Goal: Communication & Community: Participate in discussion

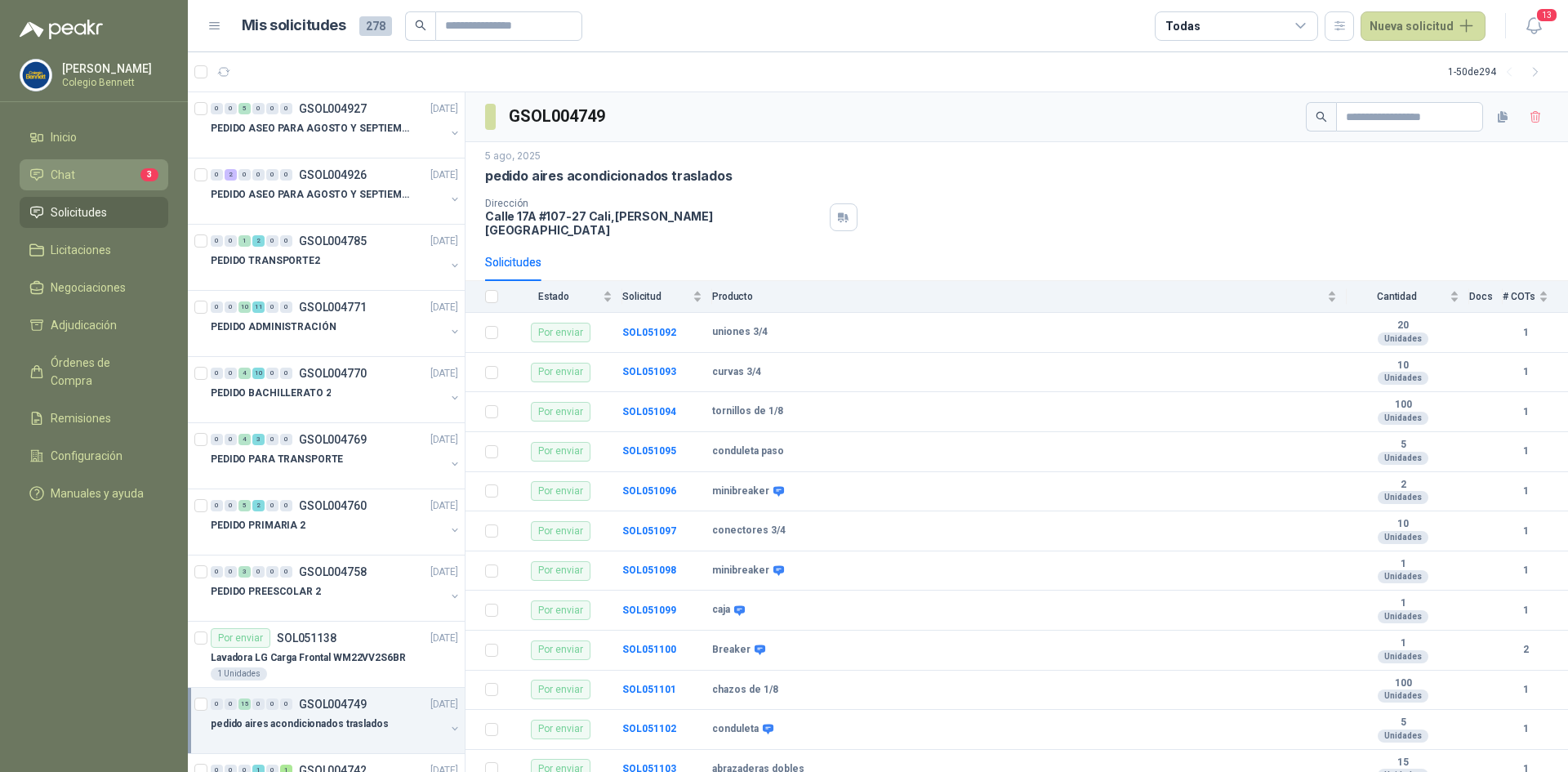
click at [98, 171] on li "Chat 3" at bounding box center [94, 175] width 129 height 18
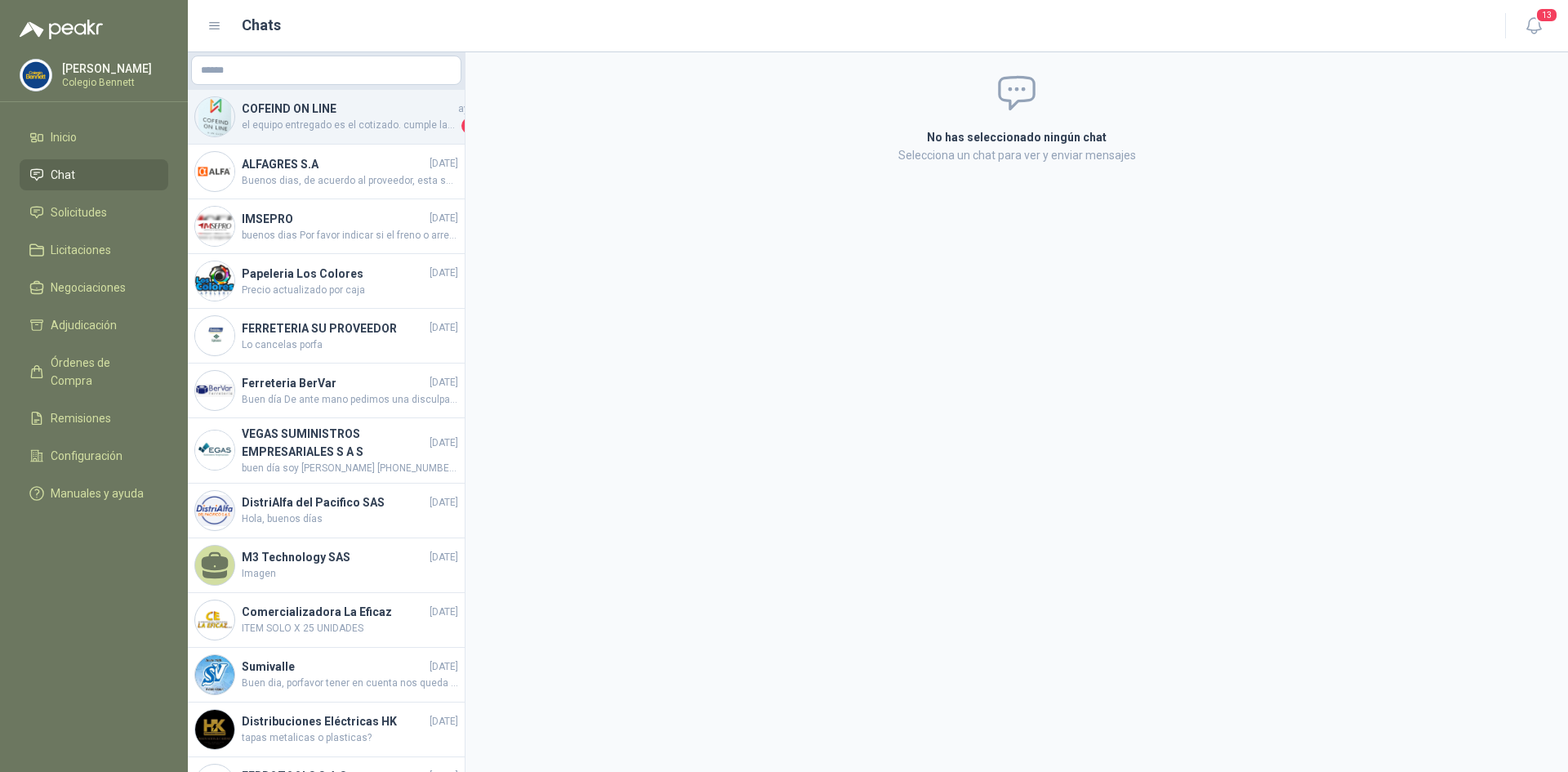
click at [384, 118] on span "el equipo entregado es el cotizado. cumple las caracteriscas enviadas y solicit…" at bounding box center [350, 126] width 216 height 16
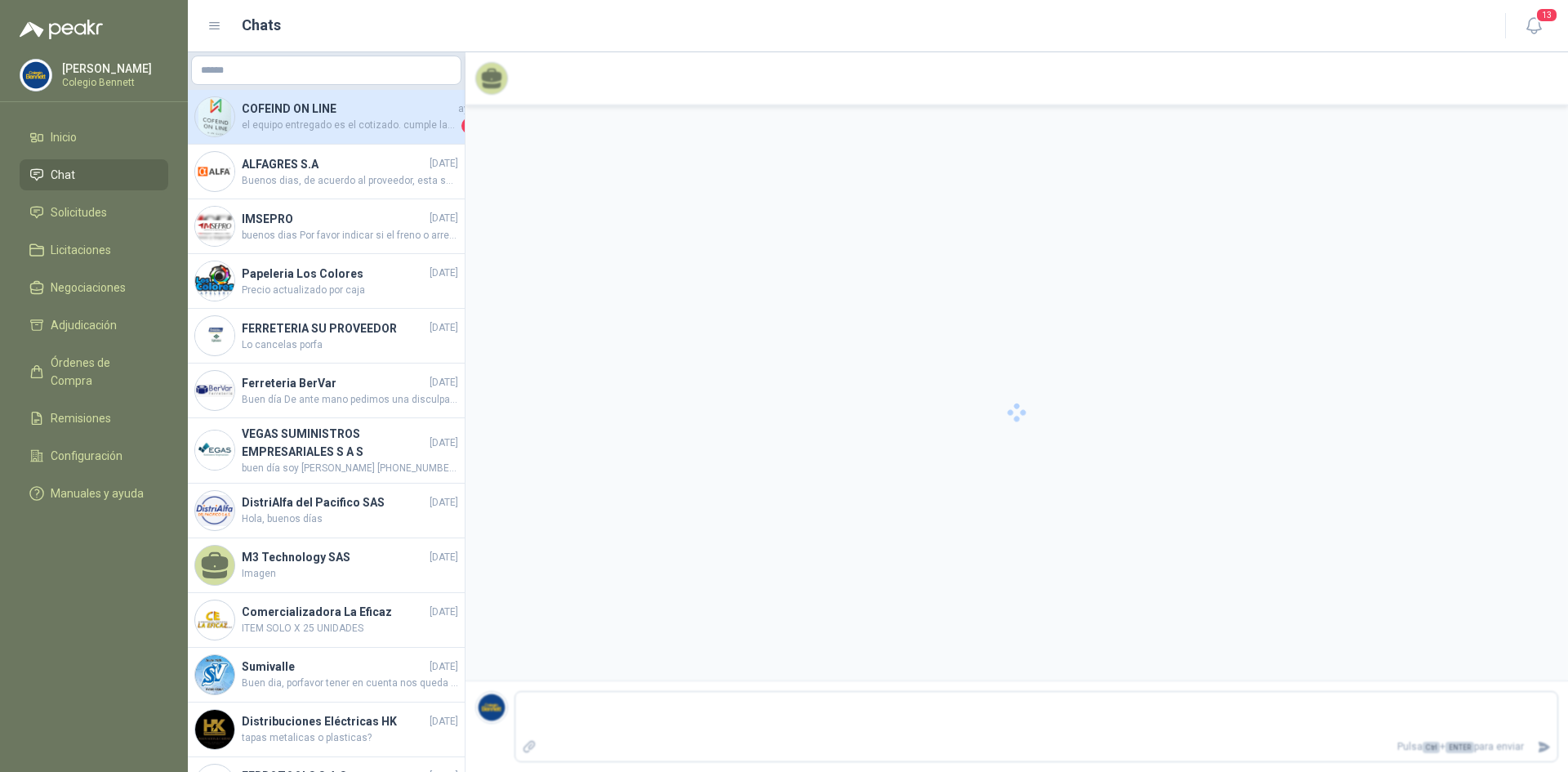
scroll to position [100, 0]
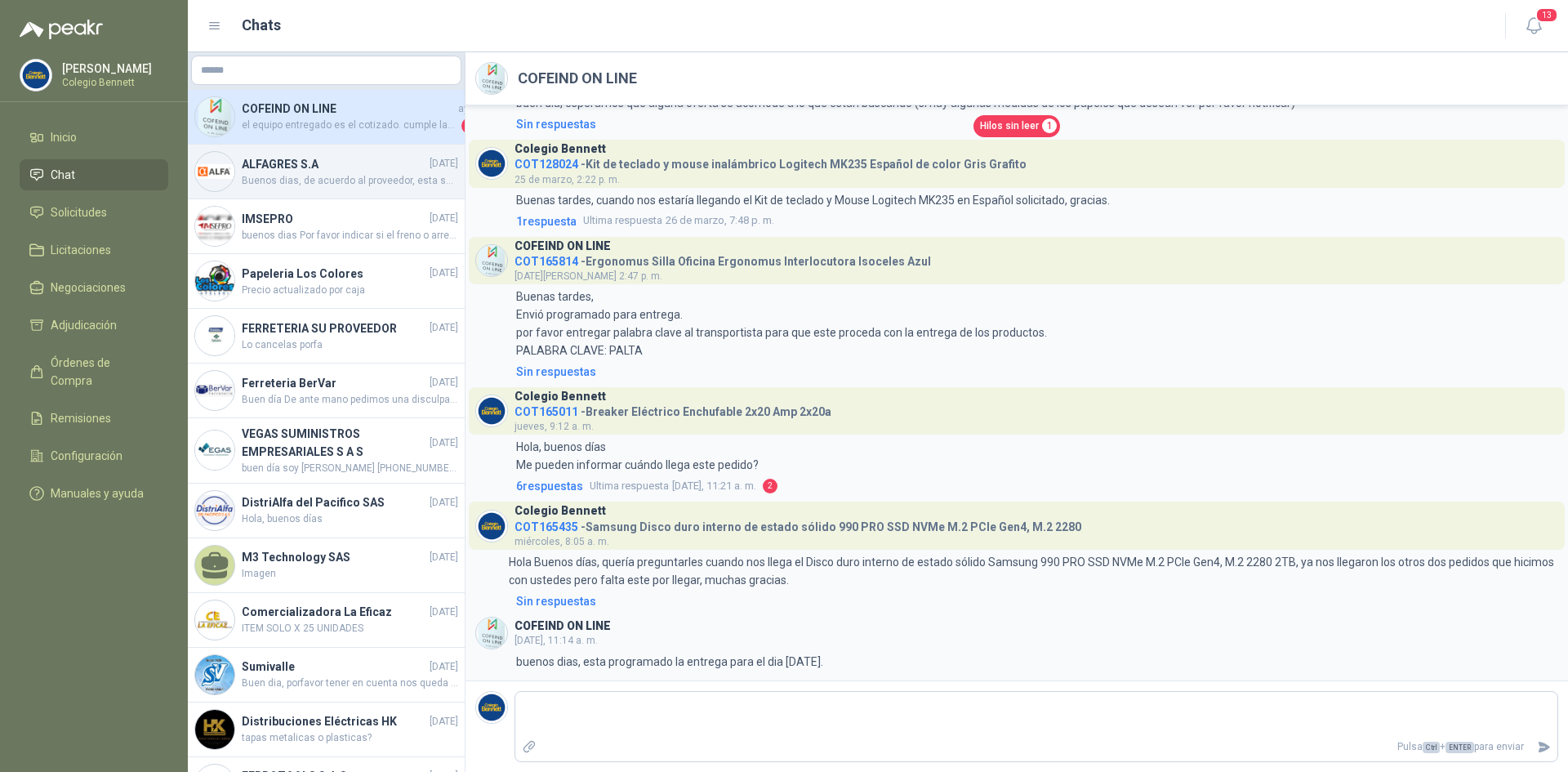
click at [300, 163] on h4 "ALFAGRES S.A" at bounding box center [333, 164] width 185 height 18
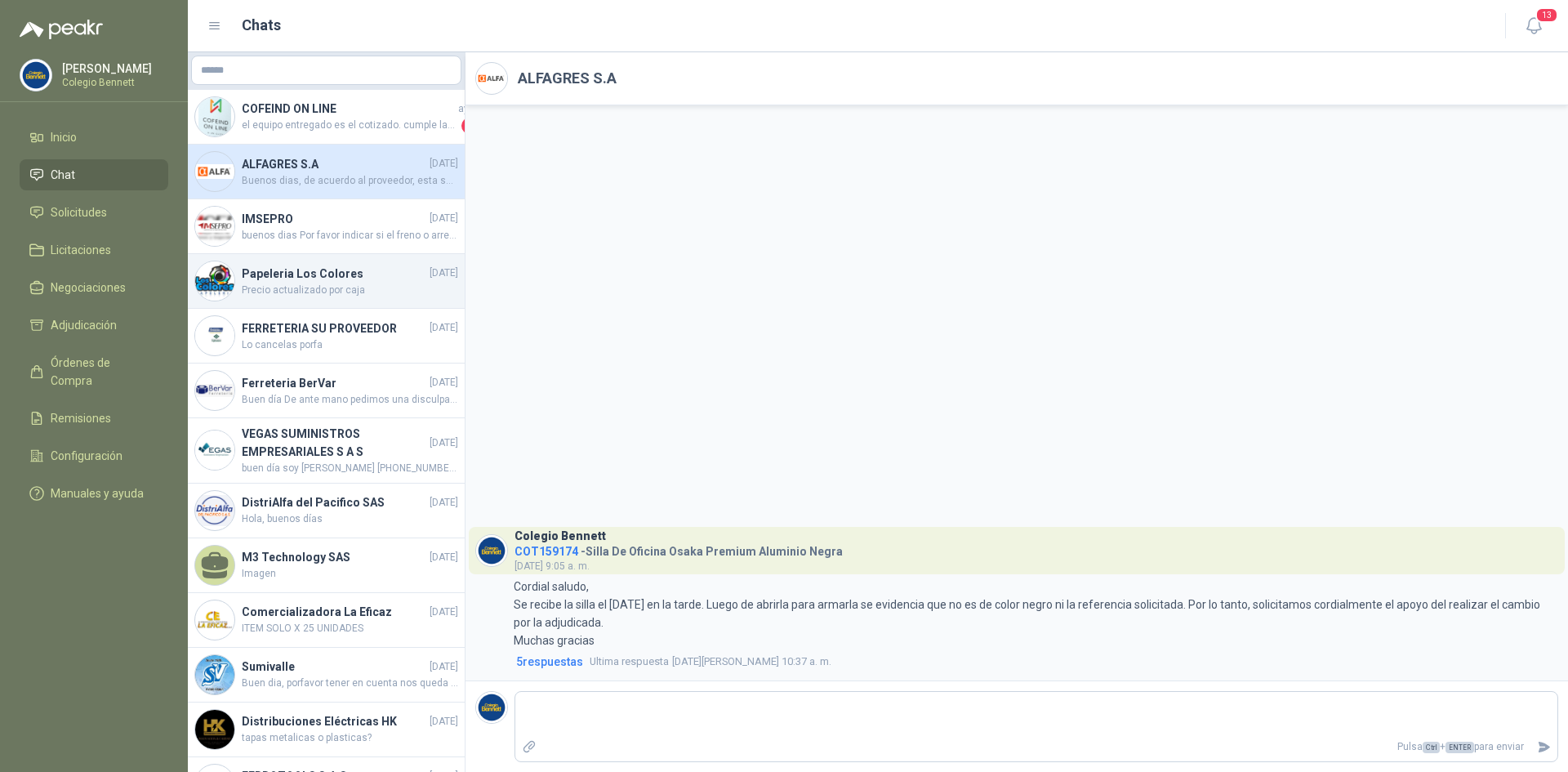
click at [292, 276] on h4 "Papeleria Los Colores" at bounding box center [333, 273] width 185 height 18
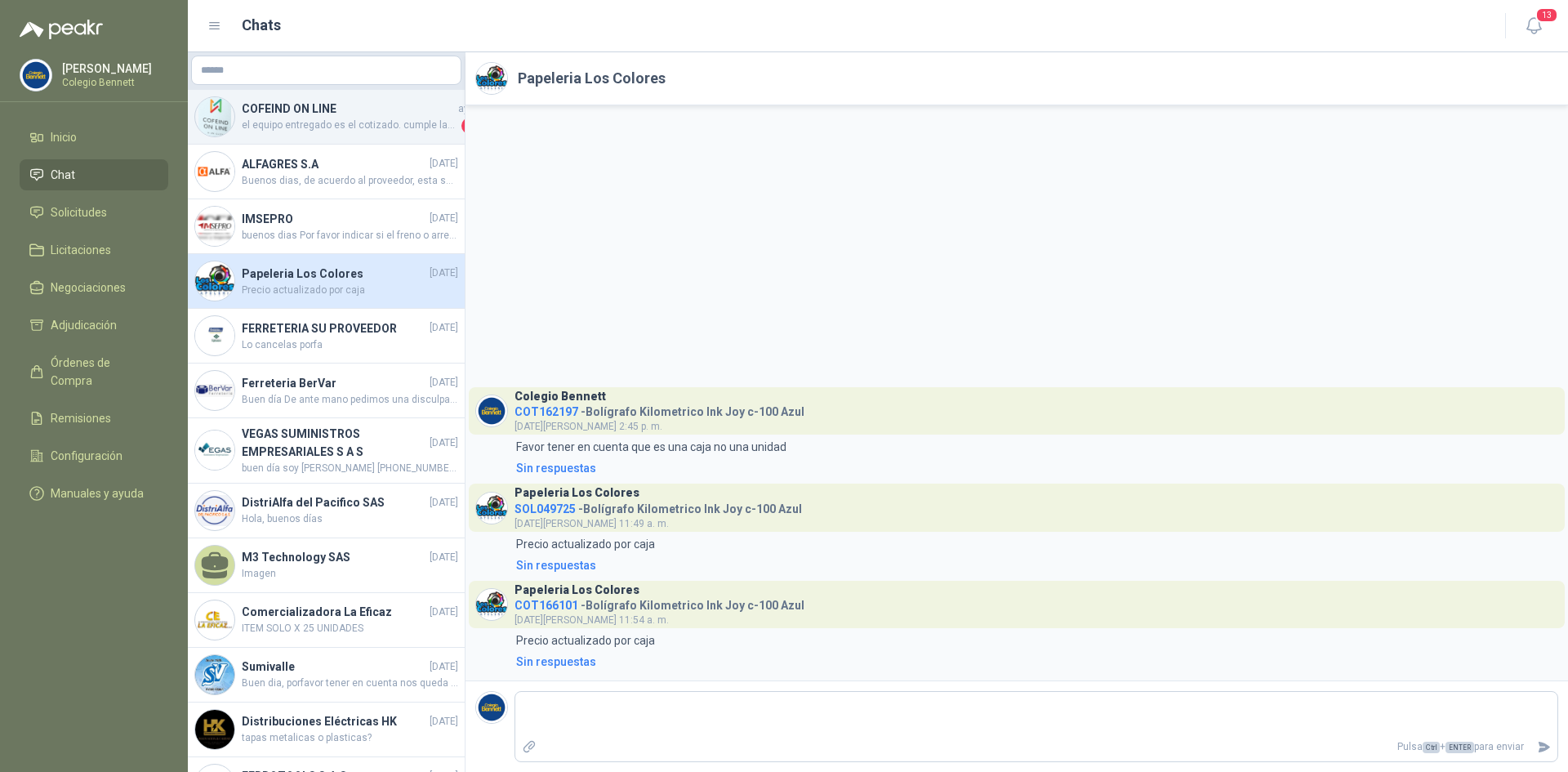
click at [275, 110] on h4 "COFEIND ON LINE" at bounding box center [348, 108] width 214 height 18
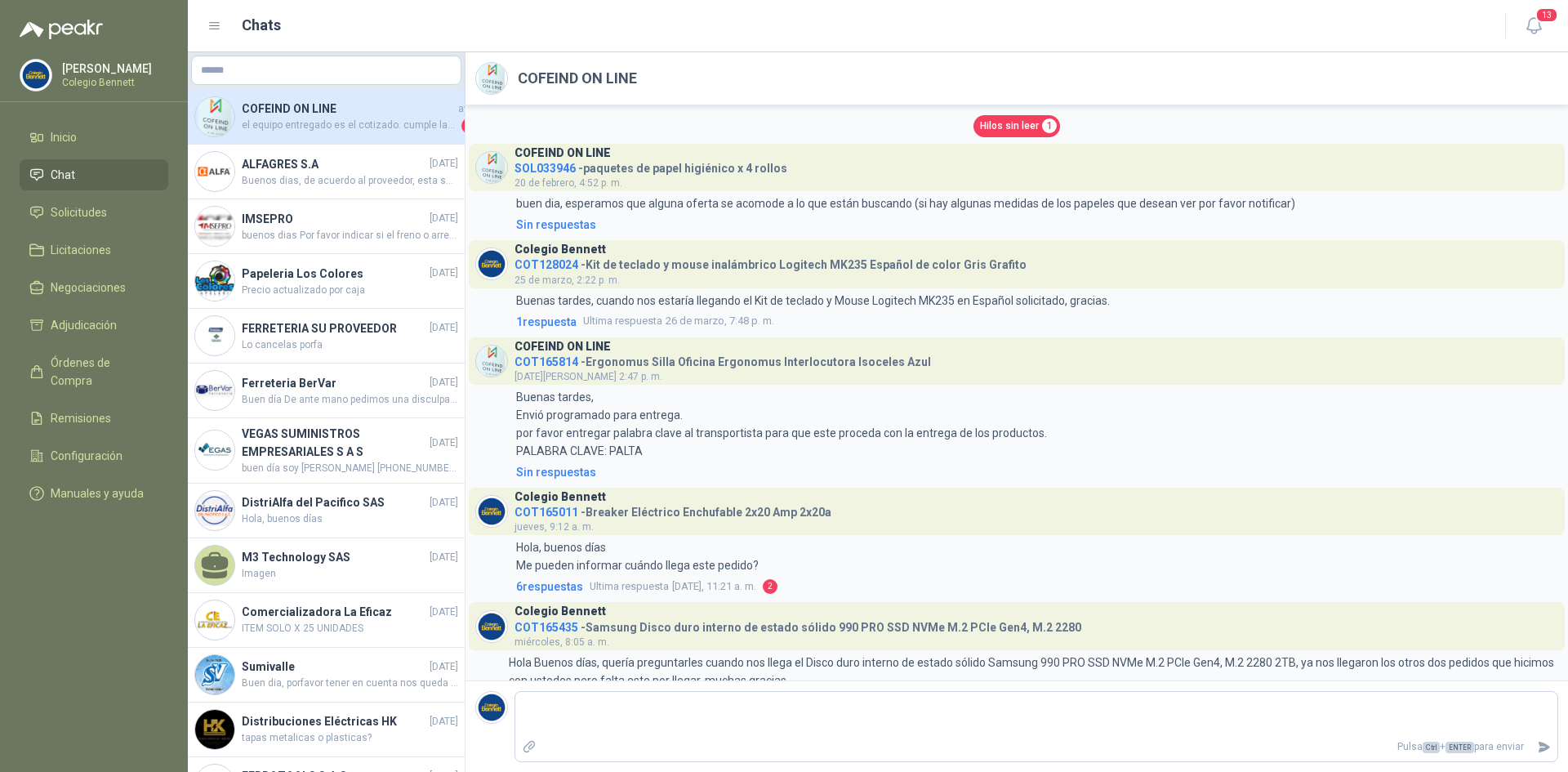
scroll to position [100, 0]
